Goal: Register for event/course

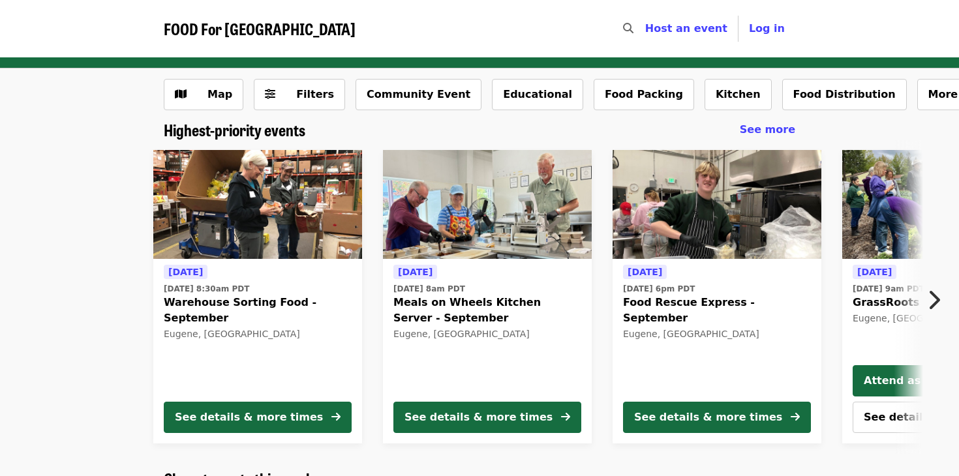
click at [931, 296] on icon "chevron-right icon" at bounding box center [933, 300] width 13 height 25
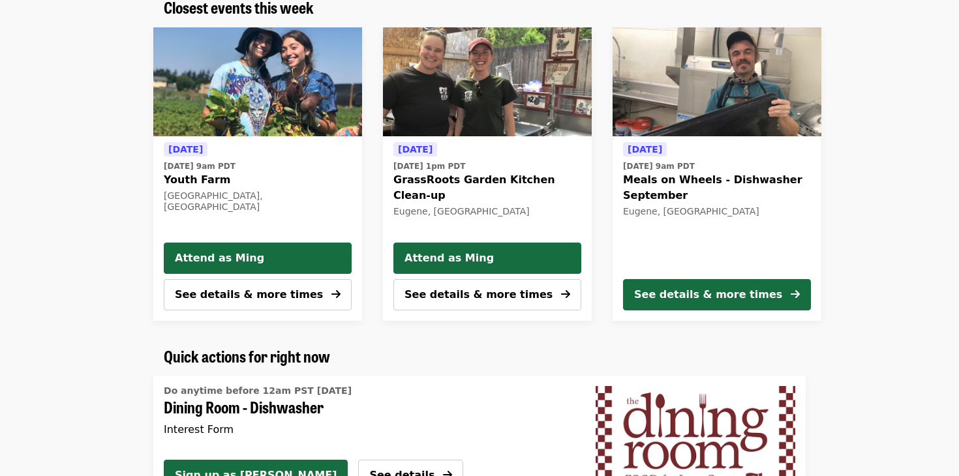
scroll to position [476, 0]
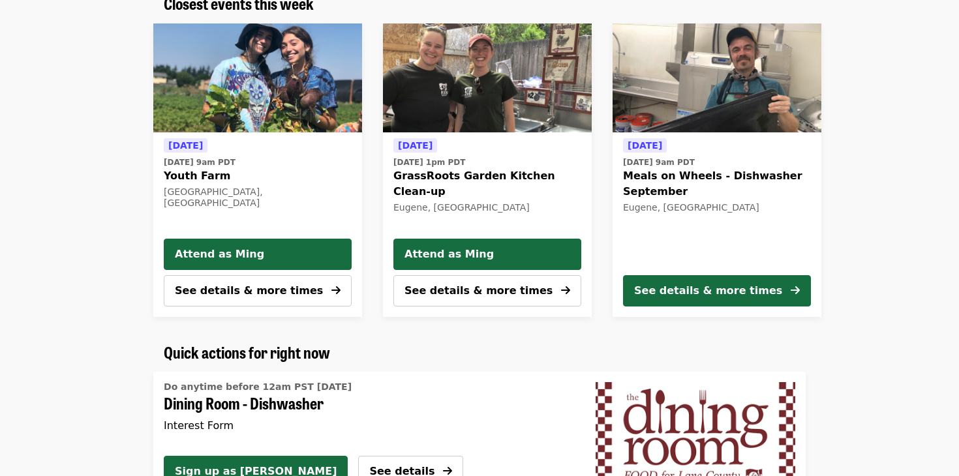
click at [233, 119] on img "Youth Farm" at bounding box center [257, 78] width 209 height 110
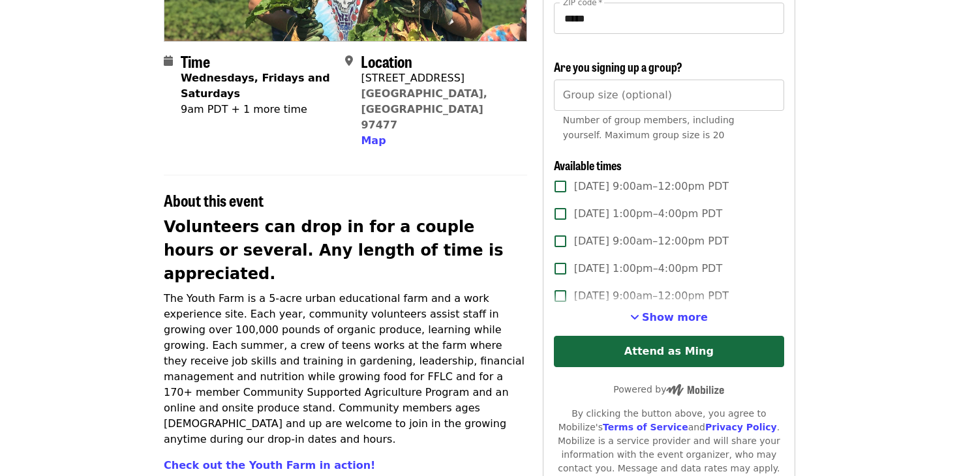
scroll to position [288, 0]
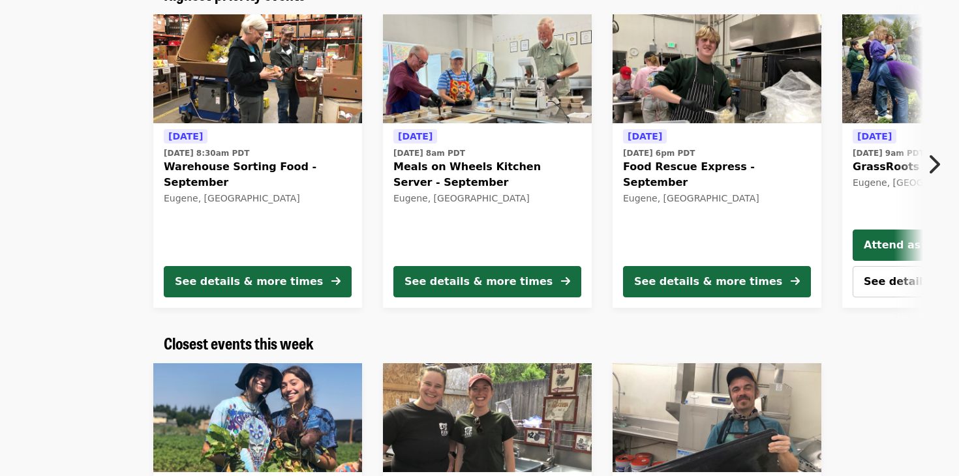
scroll to position [132, 0]
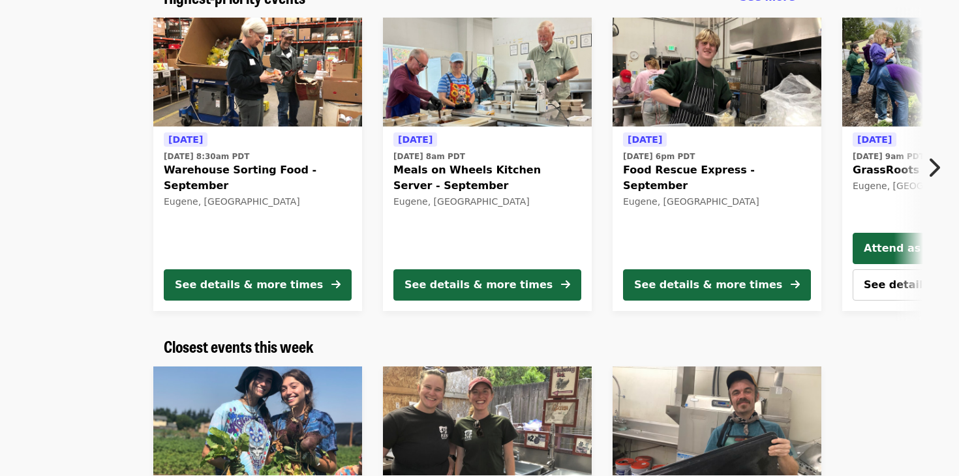
click at [284, 110] on img at bounding box center [257, 73] width 209 height 110
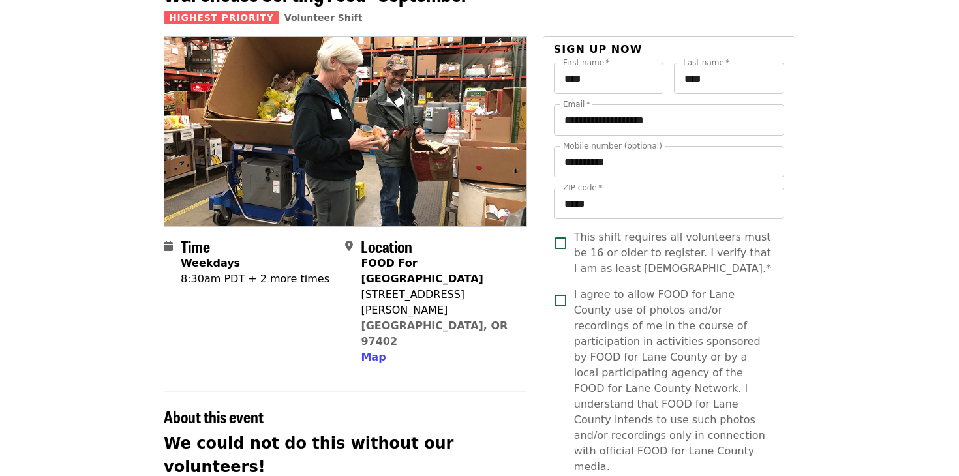
scroll to position [85, 0]
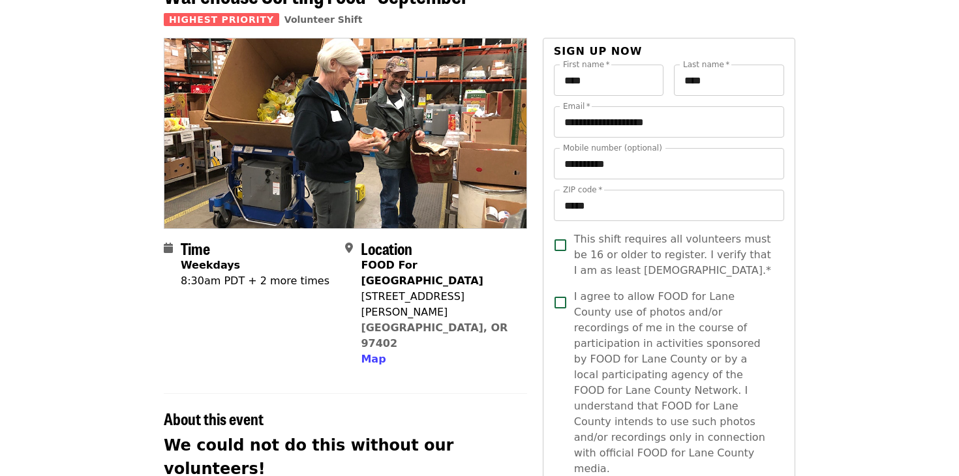
click at [276, 284] on div "8:30am PDT + 2 more times" at bounding box center [255, 281] width 149 height 16
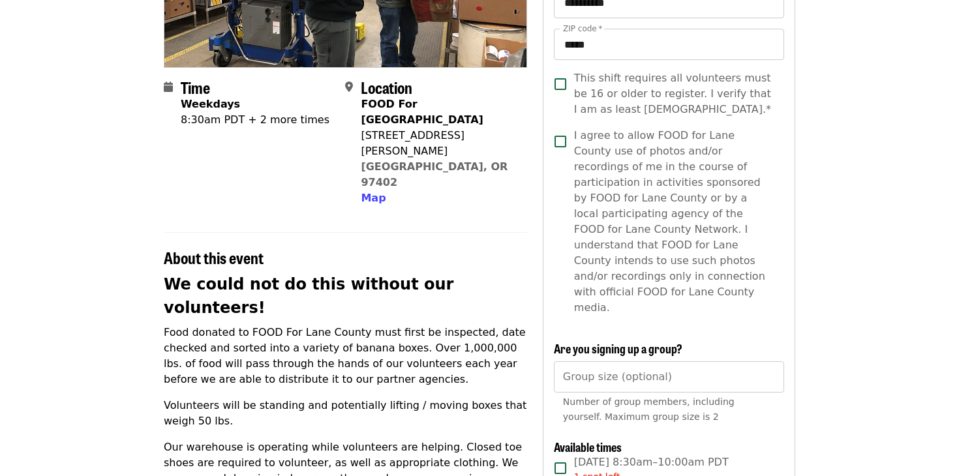
scroll to position [469, 0]
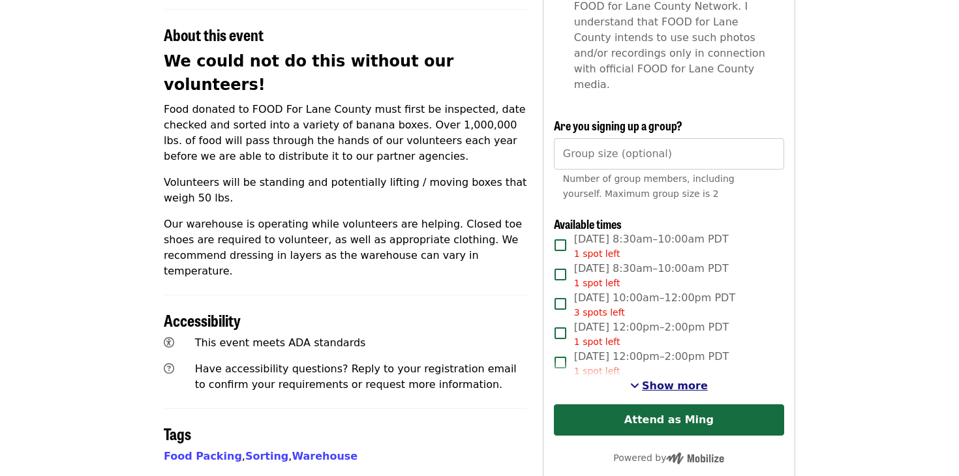
click at [639, 380] on span "See more timeslots" at bounding box center [634, 385] width 9 height 10
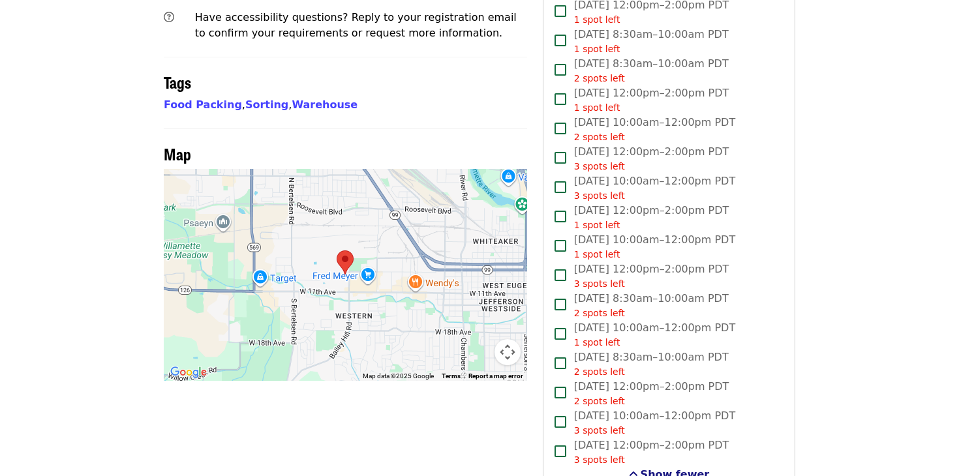
scroll to position [822, 0]
drag, startPoint x: 395, startPoint y: 228, endPoint x: 357, endPoint y: 229, distance: 37.8
click at [357, 230] on div at bounding box center [345, 274] width 363 height 212
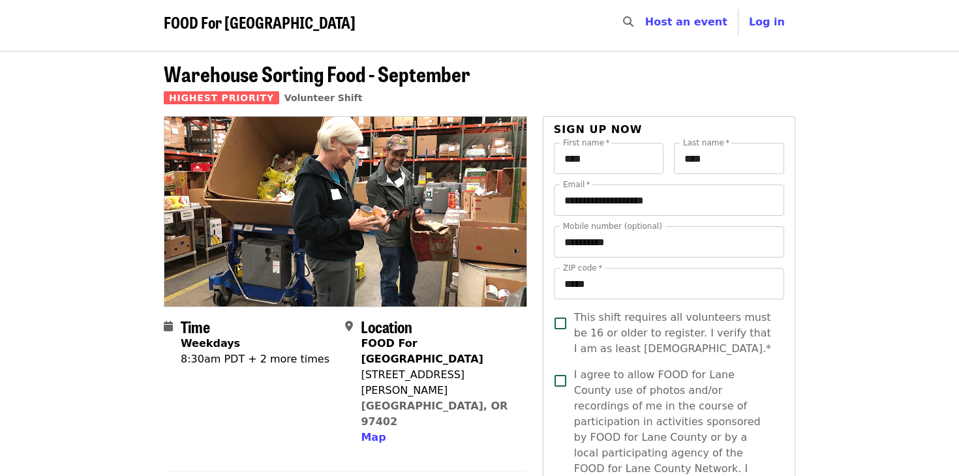
scroll to position [0, 0]
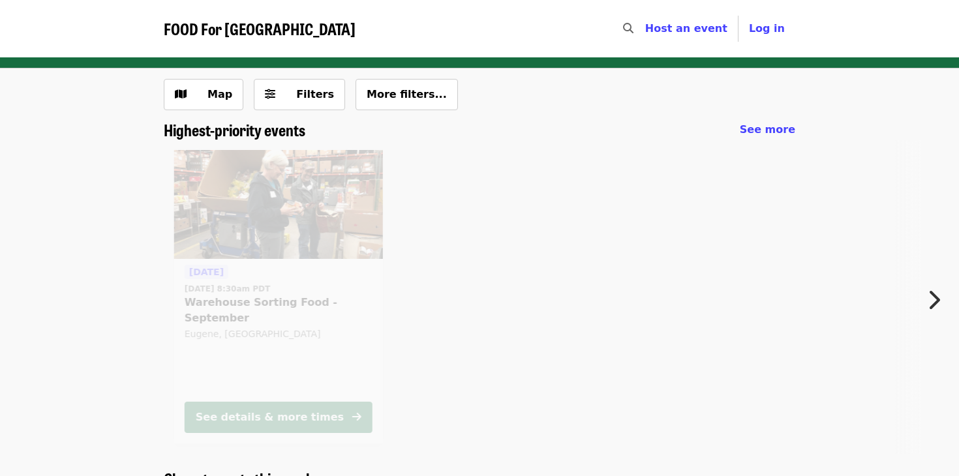
scroll to position [132, 0]
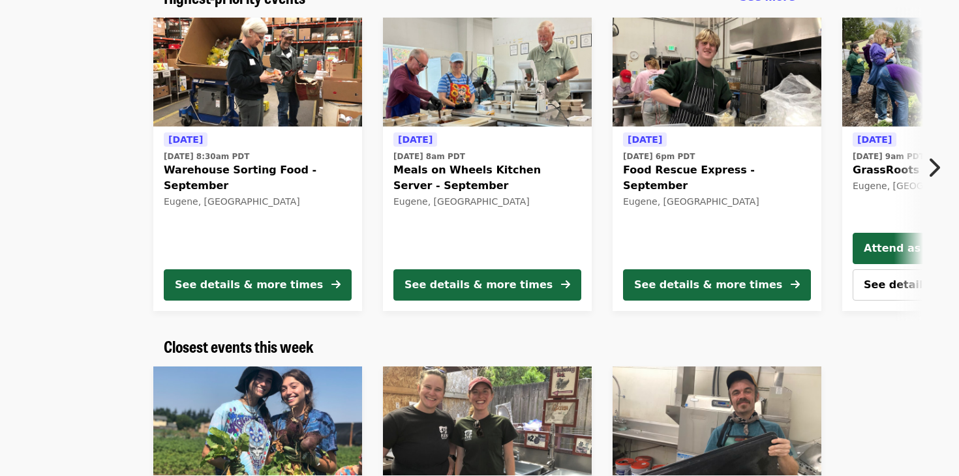
click at [933, 165] on icon "chevron-right icon" at bounding box center [933, 167] width 13 height 25
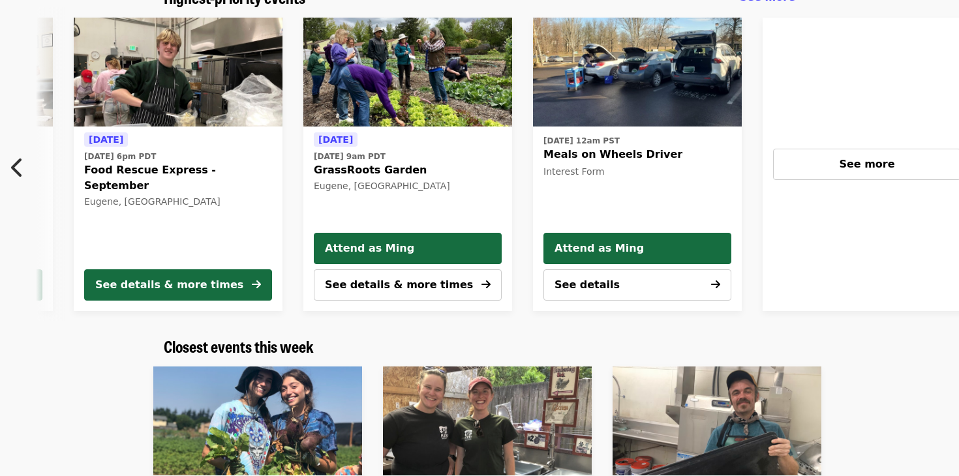
scroll to position [0, 702]
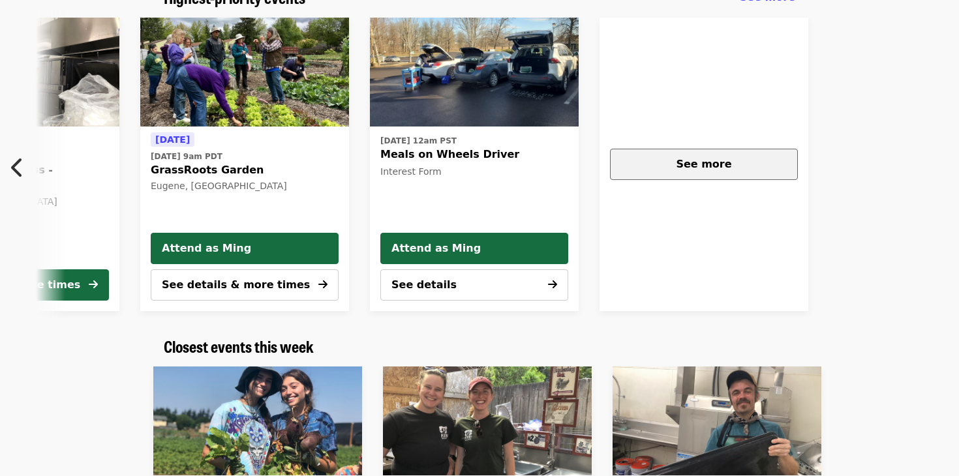
click at [748, 166] on div "See more" at bounding box center [704, 165] width 166 height 16
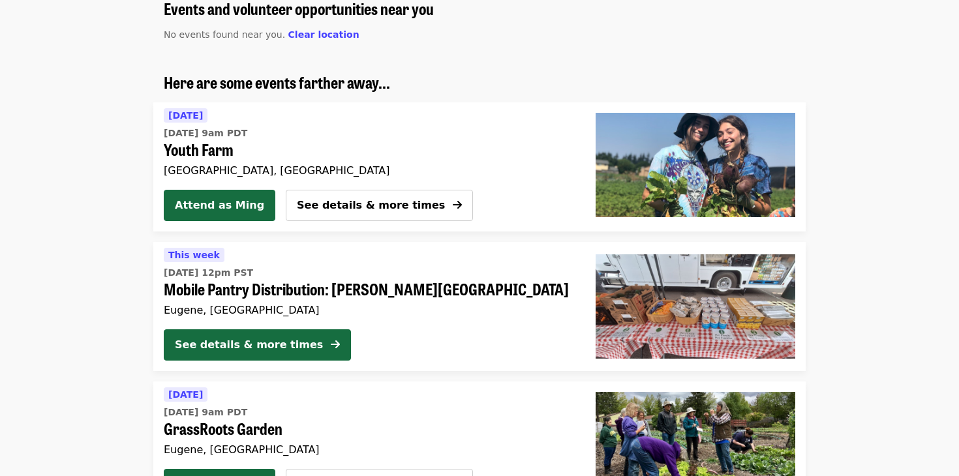
scroll to position [982, 0]
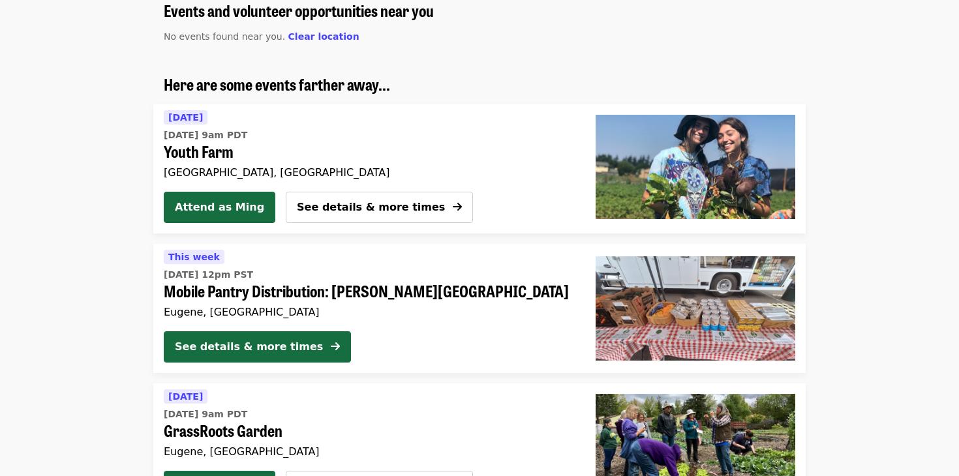
click at [443, 291] on span "Mobile Pantry Distribution: Sheldon Community Center" at bounding box center [369, 291] width 411 height 19
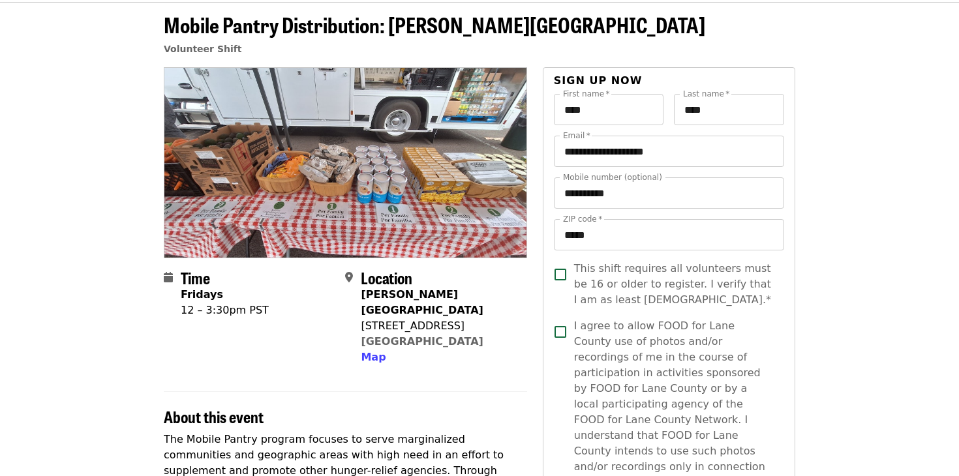
scroll to position [12, 0]
